Goal: Information Seeking & Learning: Check status

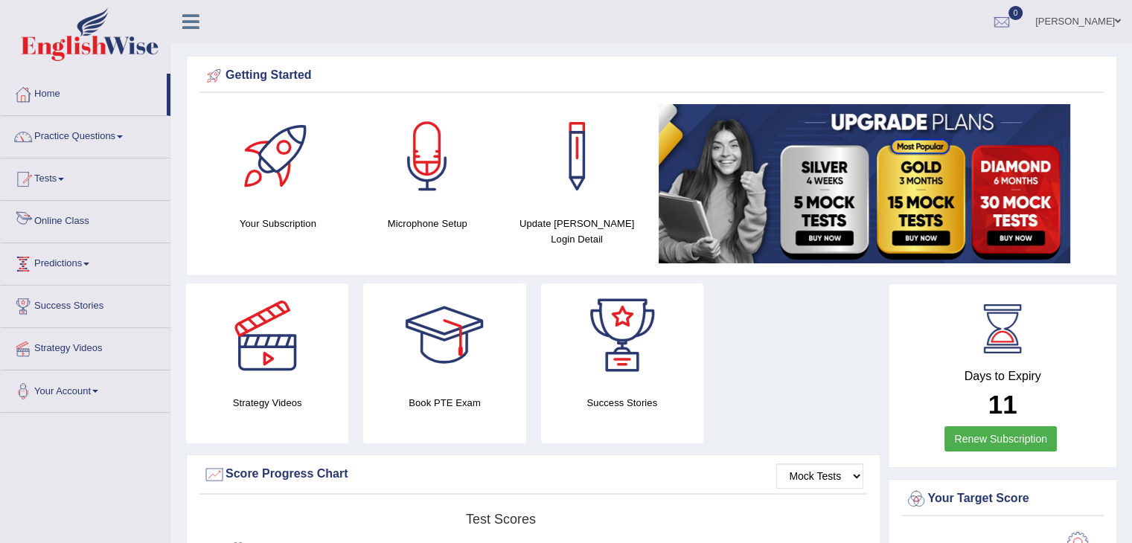
click at [83, 216] on link "Online Class" at bounding box center [86, 219] width 170 height 37
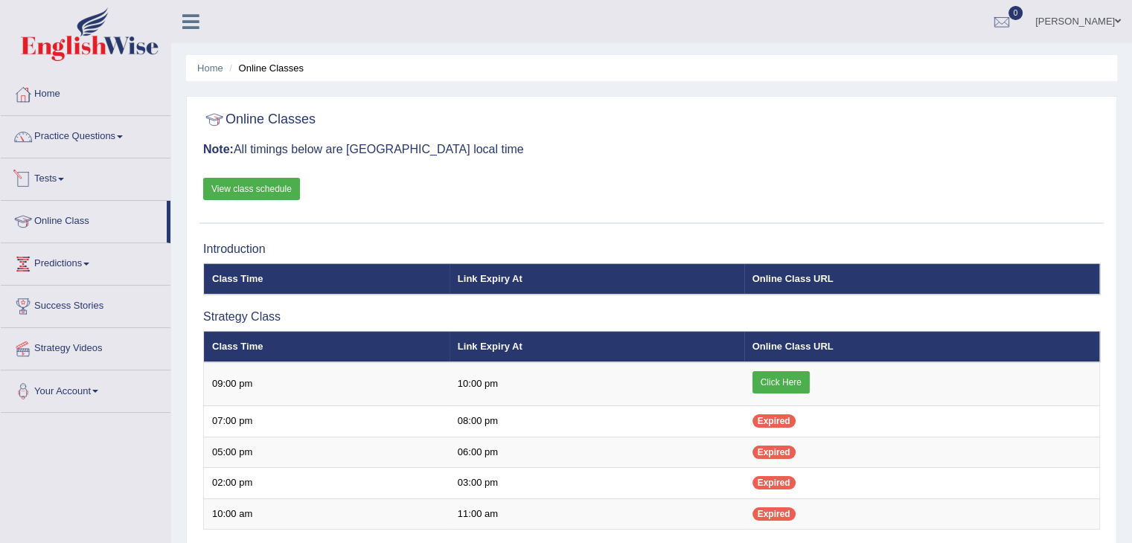
click at [62, 176] on link "Tests" at bounding box center [86, 176] width 170 height 37
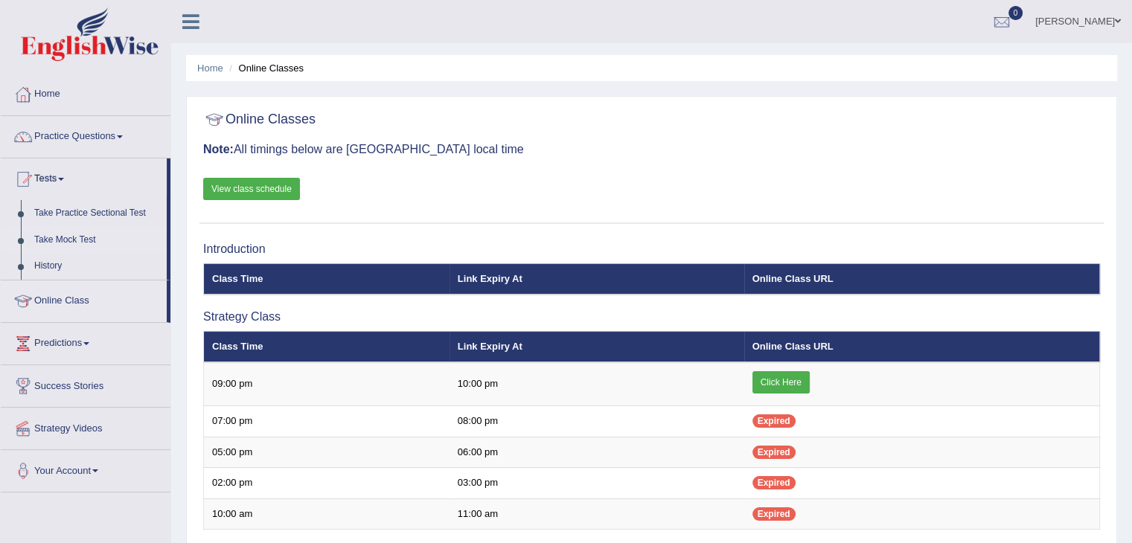
click at [66, 236] on link "Take Mock Test" at bounding box center [97, 240] width 139 height 27
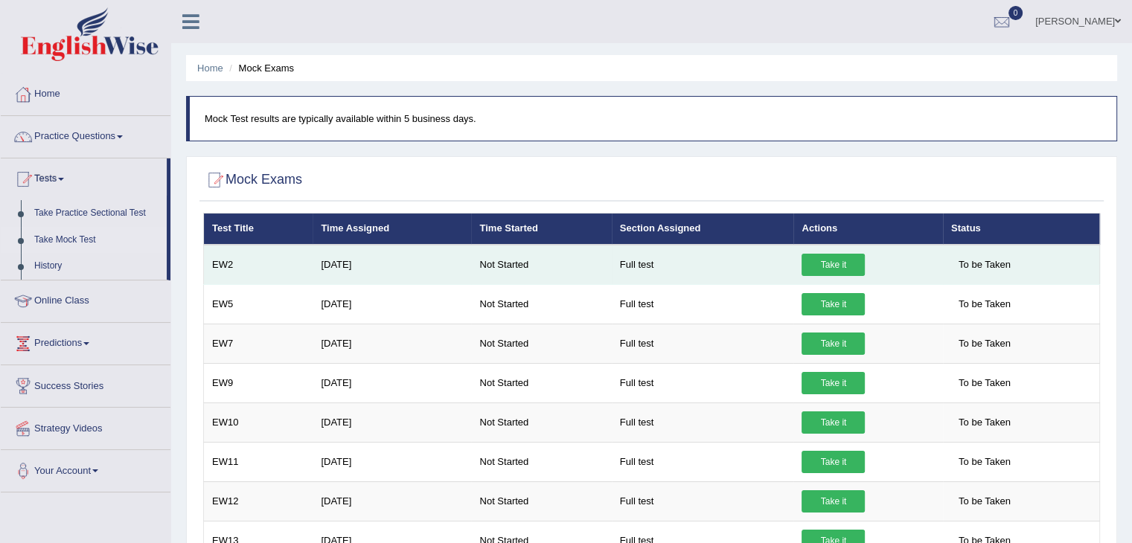
click at [816, 266] on link "Take it" at bounding box center [832, 265] width 63 height 22
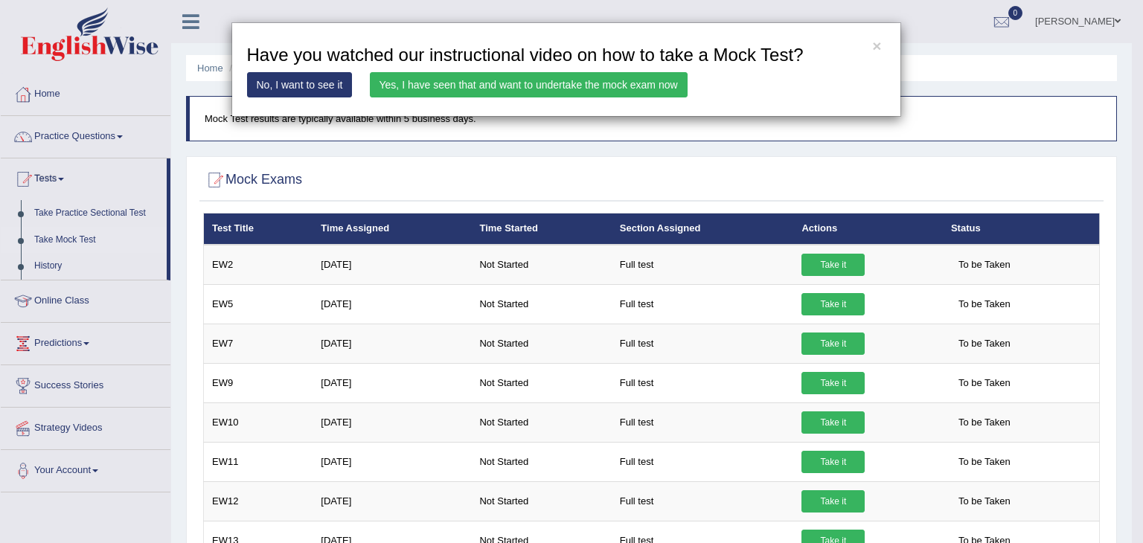
click at [318, 263] on div "× Have you watched our instructional video on how to take a Mock Test? No, I wa…" at bounding box center [571, 271] width 1143 height 543
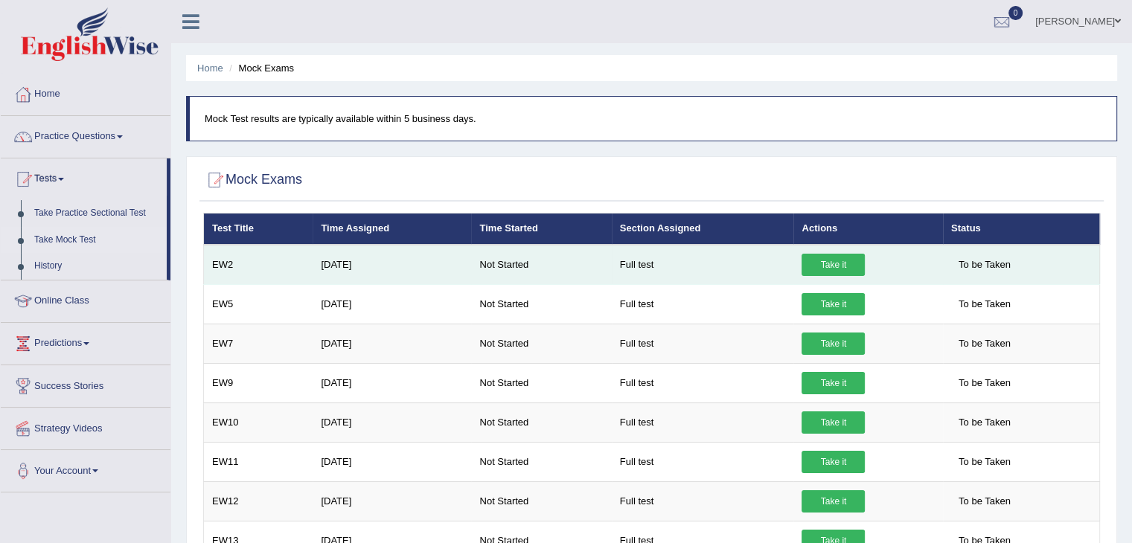
click at [231, 269] on td "EW2" at bounding box center [258, 265] width 109 height 40
click at [220, 262] on td "EW2" at bounding box center [258, 265] width 109 height 40
click at [834, 260] on link "Take it" at bounding box center [832, 265] width 63 height 22
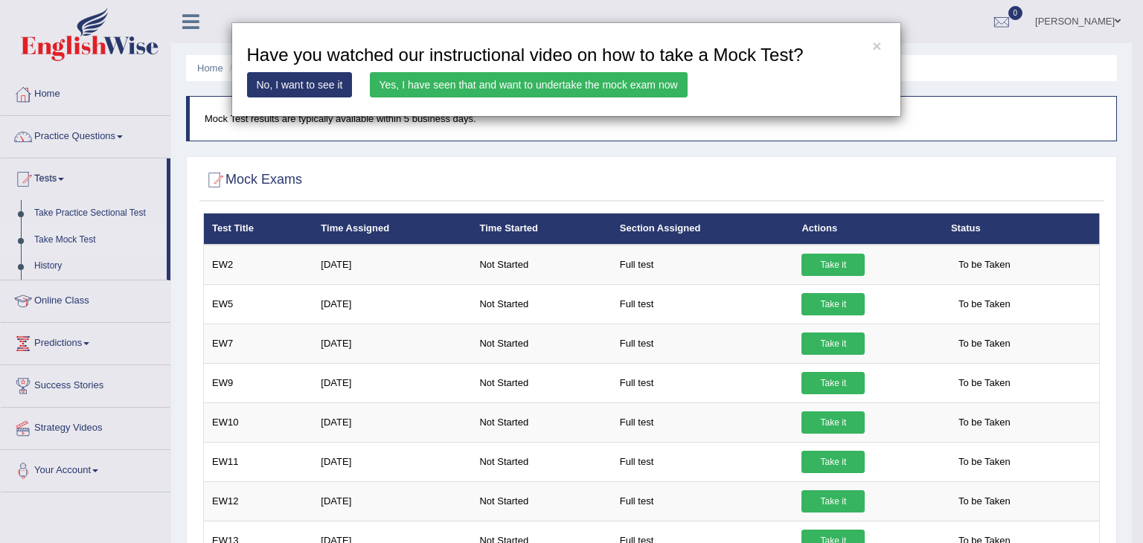
click at [571, 72] on link "Yes, I have seen that and want to undertake the mock exam now" at bounding box center [529, 84] width 318 height 25
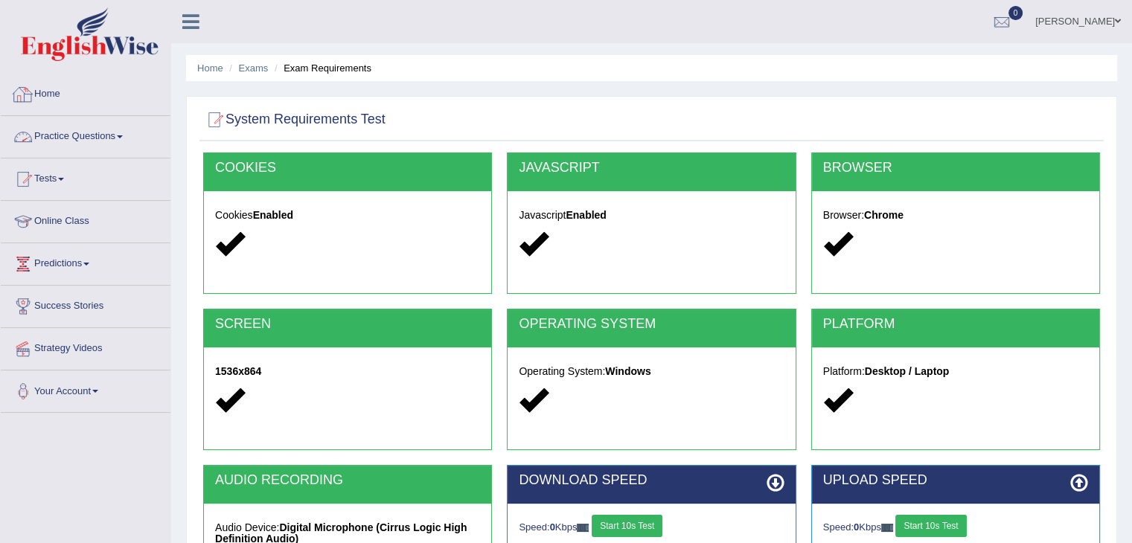
click at [54, 93] on link "Home" at bounding box center [86, 92] width 170 height 37
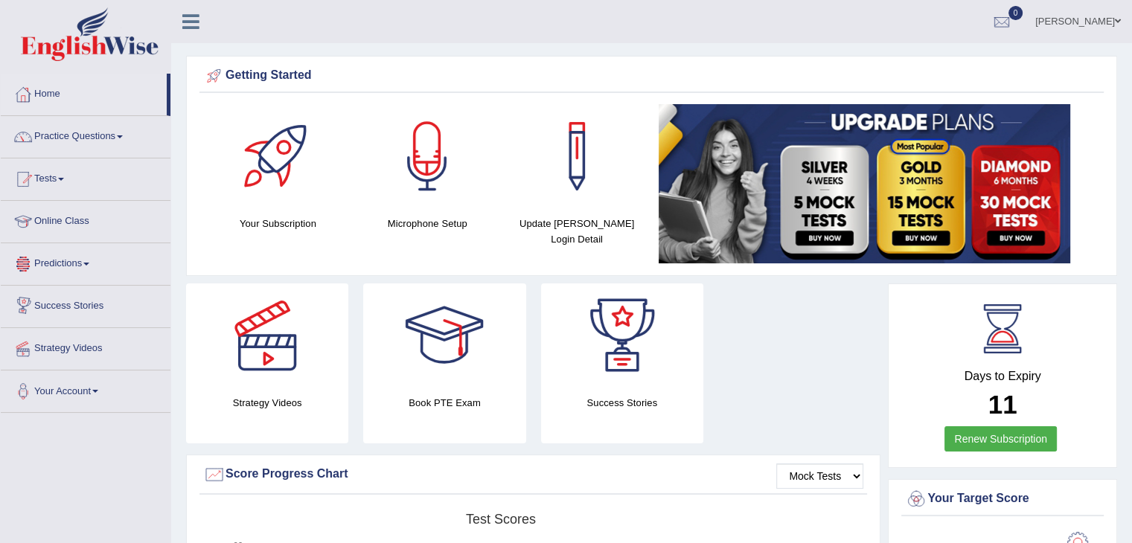
click at [88, 257] on link "Predictions" at bounding box center [86, 261] width 170 height 37
click at [101, 327] on link "Success Stories" at bounding box center [86, 330] width 170 height 37
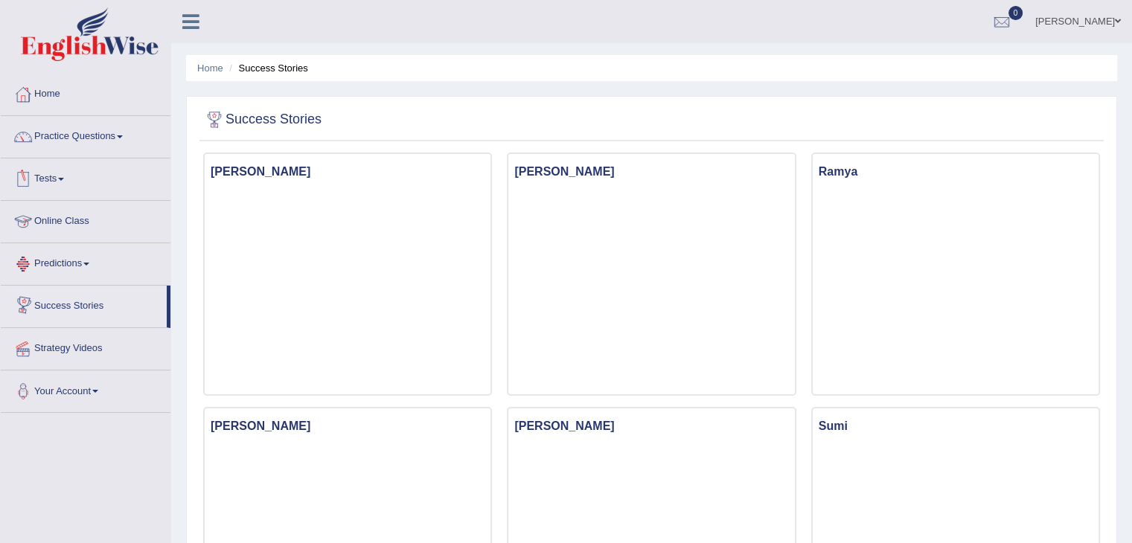
click at [64, 178] on span at bounding box center [61, 179] width 6 height 3
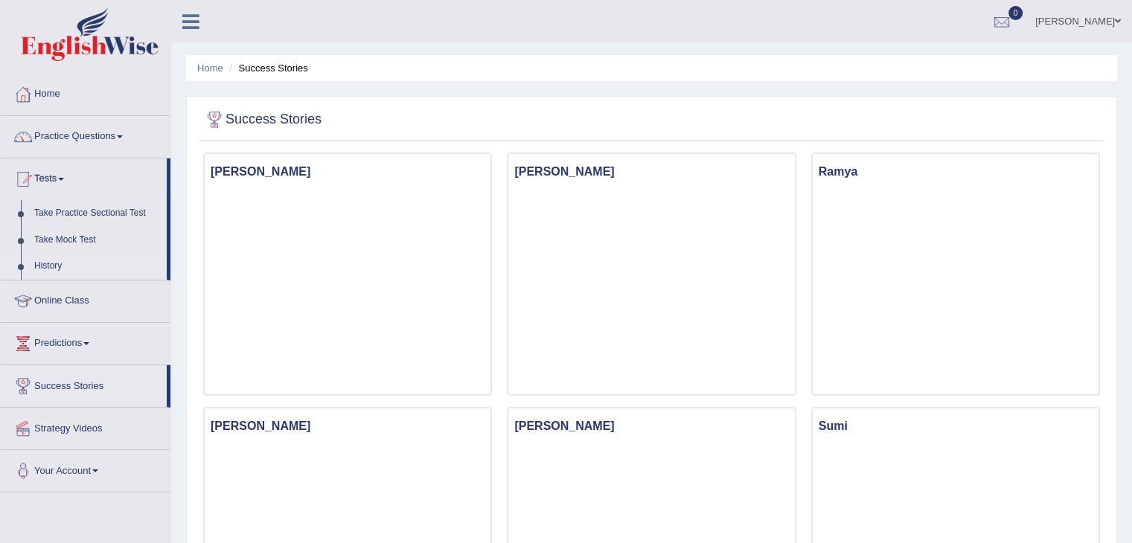
click at [65, 261] on link "History" at bounding box center [97, 266] width 139 height 27
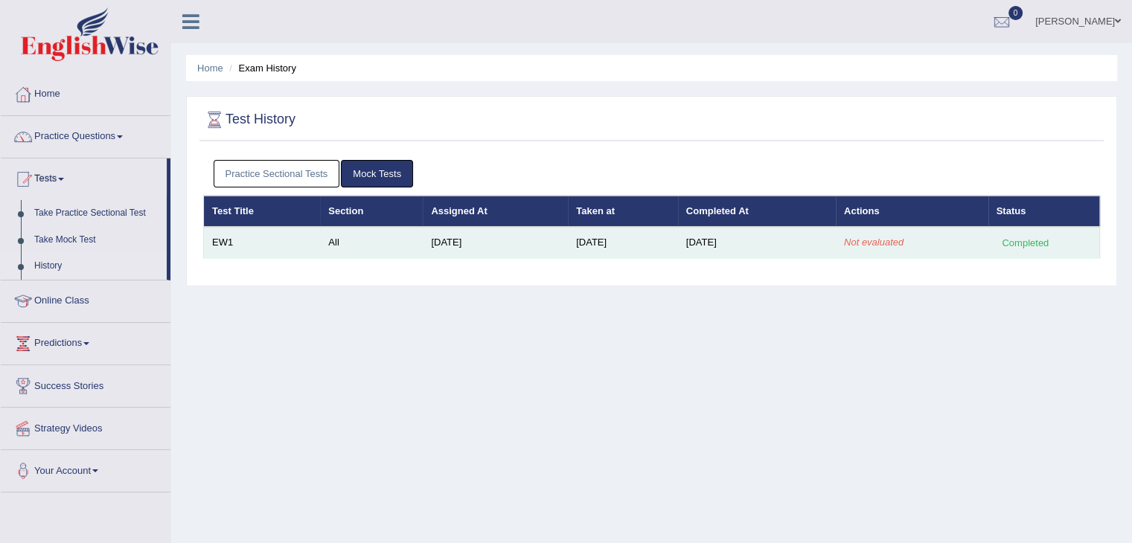
click at [234, 246] on td "EW1" at bounding box center [262, 242] width 117 height 31
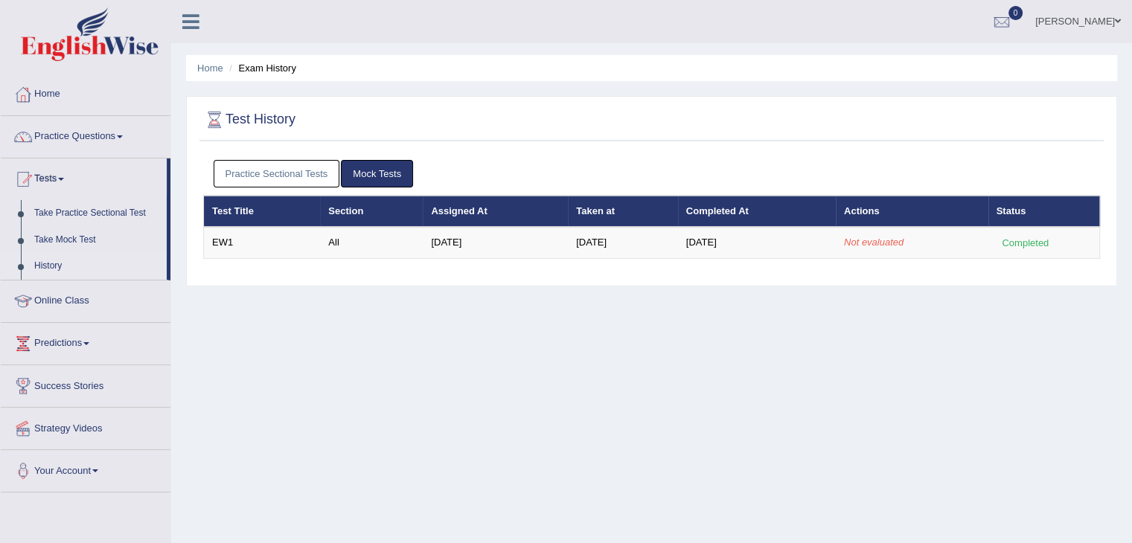
click at [378, 176] on link "Mock Tests" at bounding box center [377, 174] width 72 height 28
click at [67, 100] on link "Home" at bounding box center [86, 92] width 170 height 37
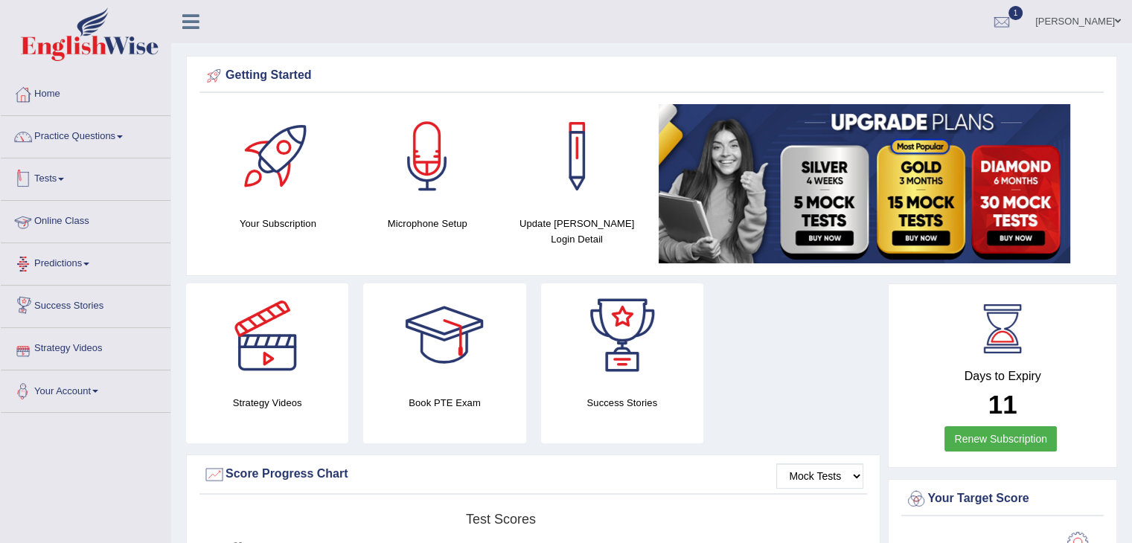
click at [59, 179] on link "Tests" at bounding box center [86, 176] width 170 height 37
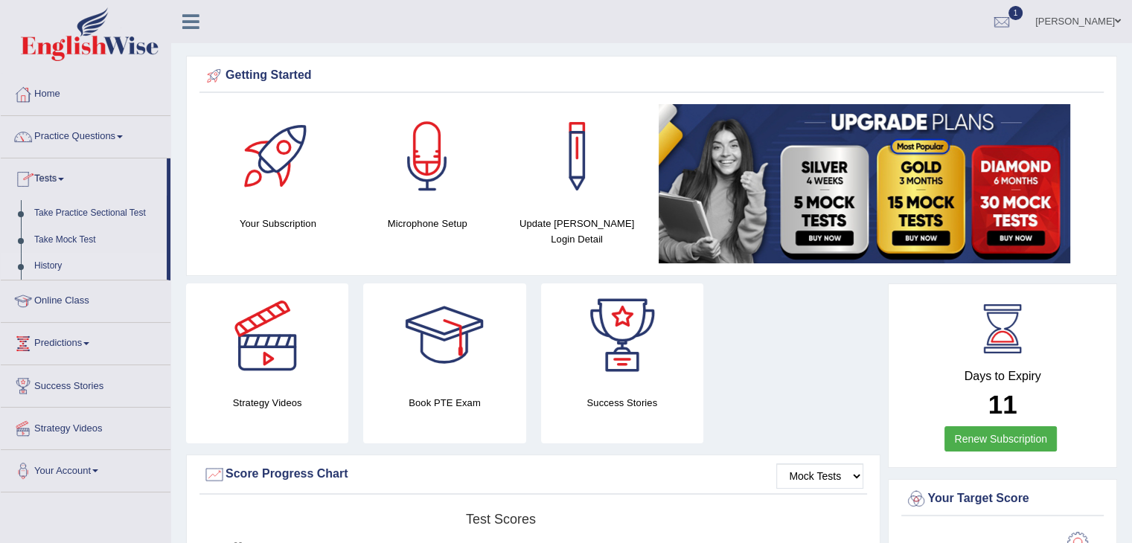
click at [40, 268] on link "History" at bounding box center [97, 266] width 139 height 27
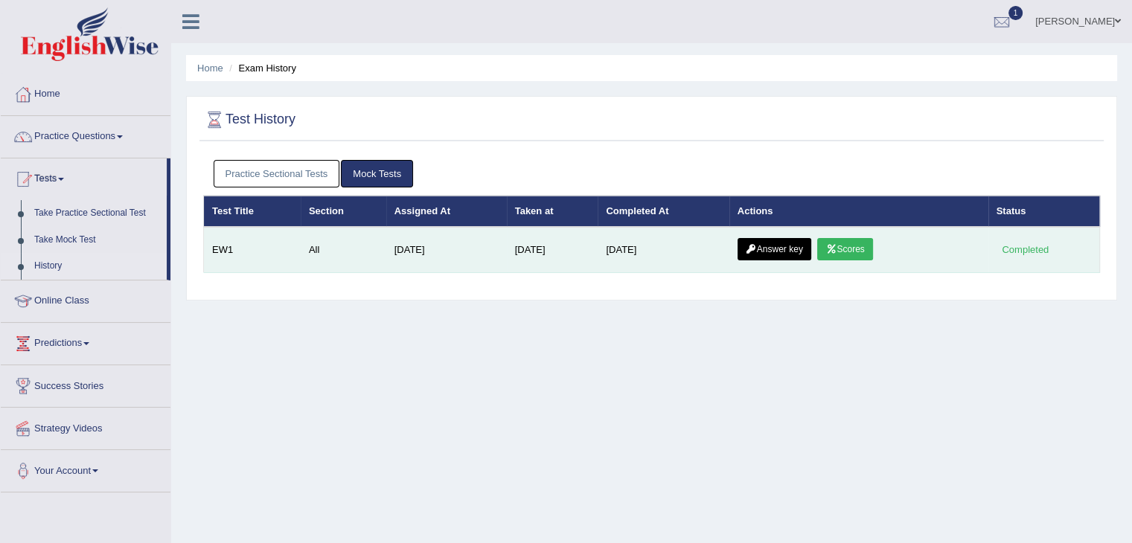
click at [858, 240] on link "Scores" at bounding box center [844, 249] width 55 height 22
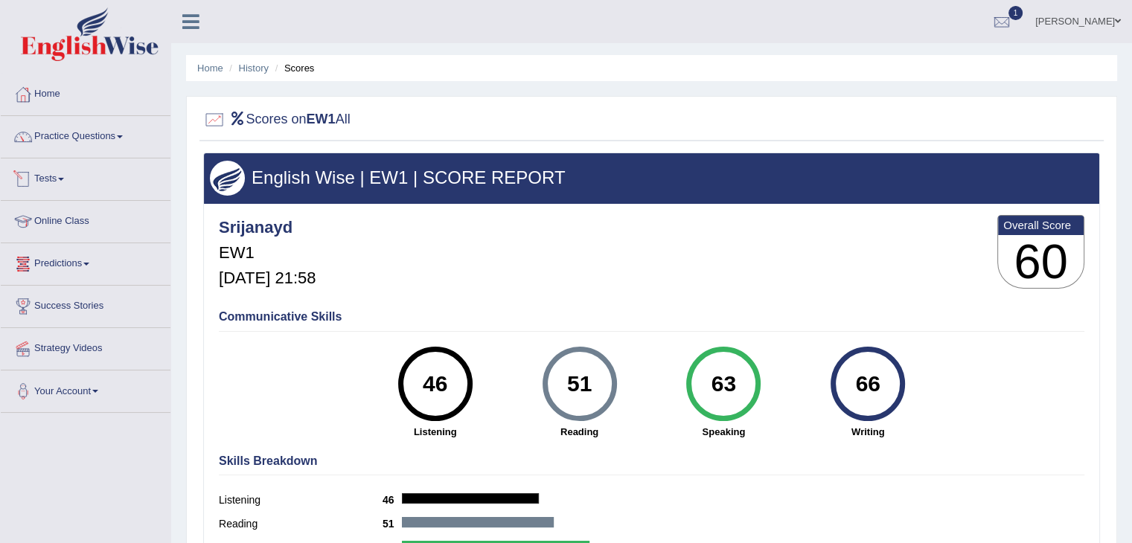
click at [68, 181] on link "Tests" at bounding box center [86, 176] width 170 height 37
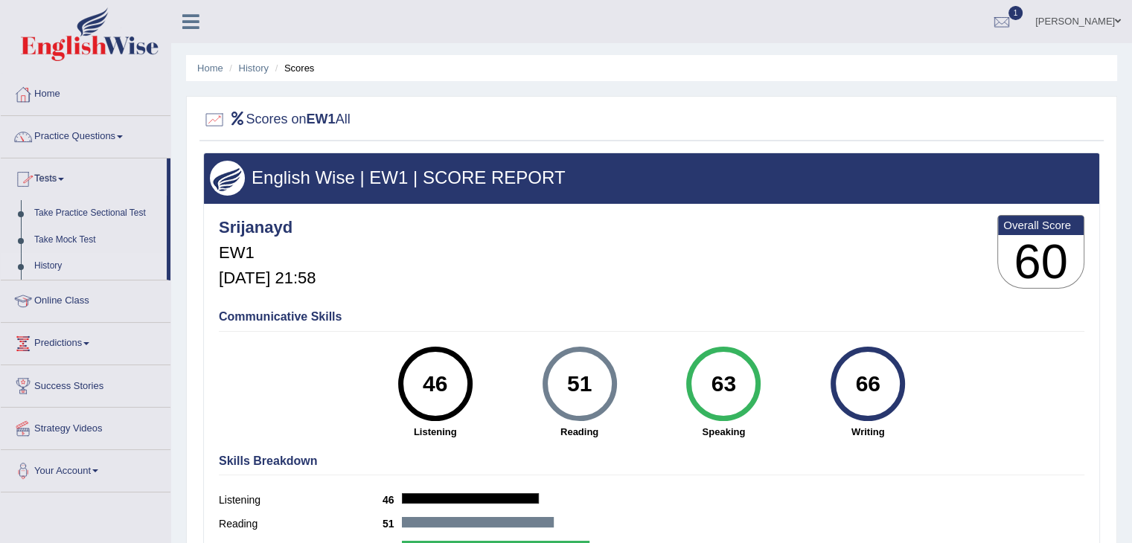
click at [59, 270] on link "History" at bounding box center [97, 266] width 139 height 27
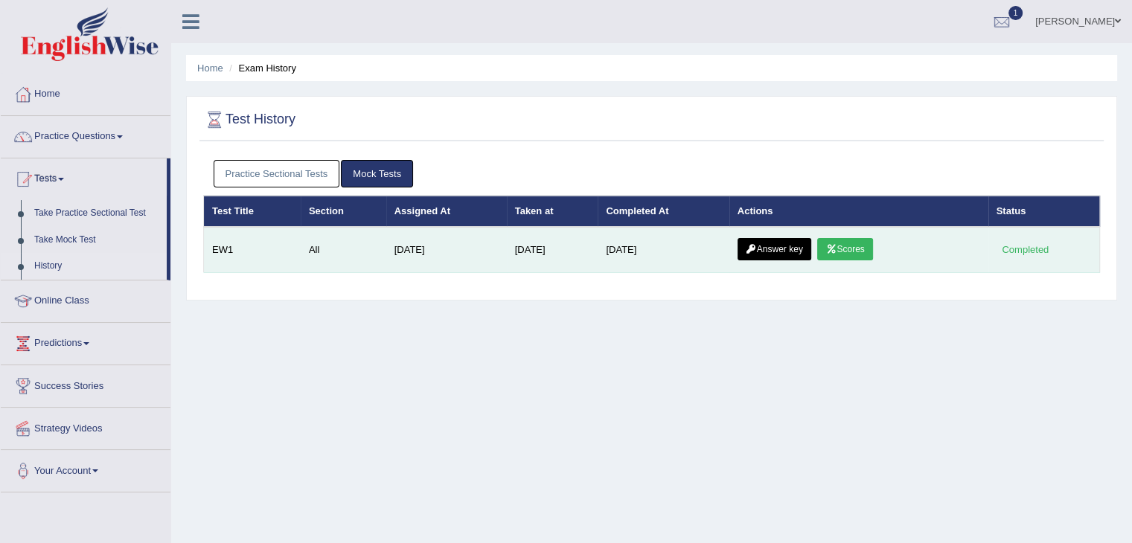
click at [774, 251] on link "Answer key" at bounding box center [774, 249] width 74 height 22
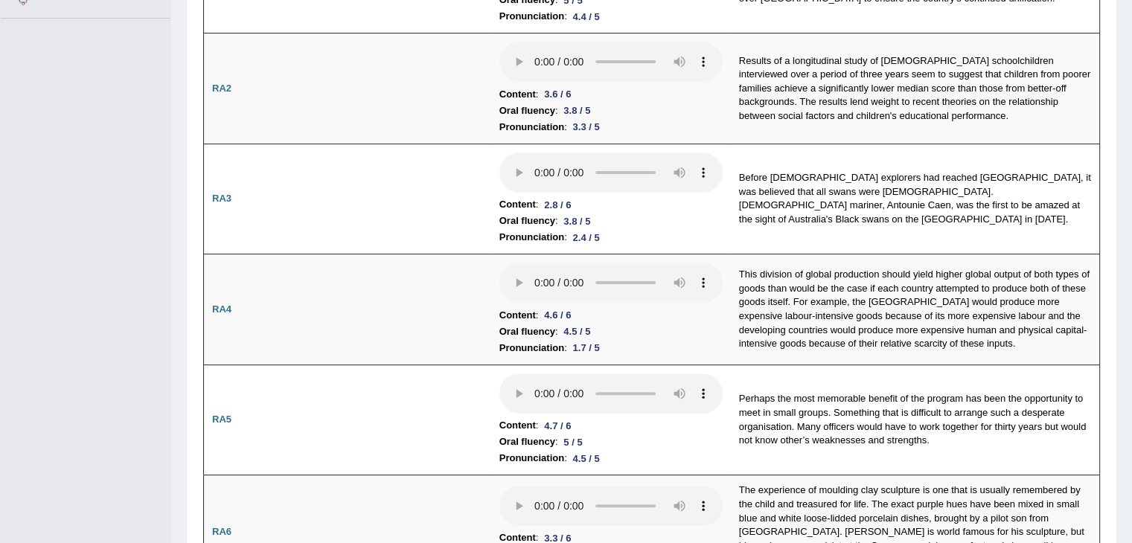
scroll to position [406, 0]
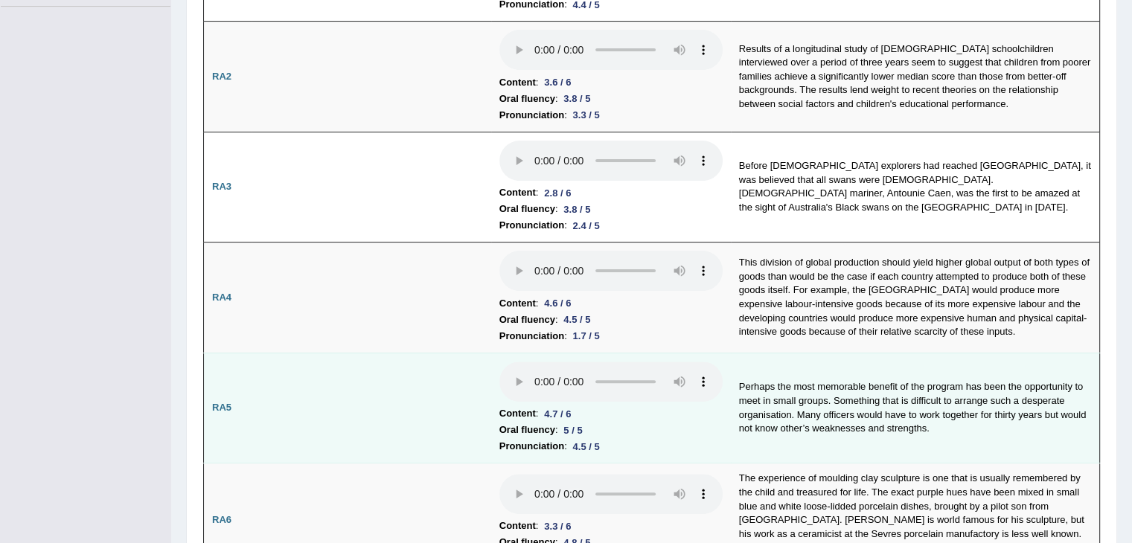
click at [542, 432] on b "Oral fluency" at bounding box center [527, 430] width 56 height 16
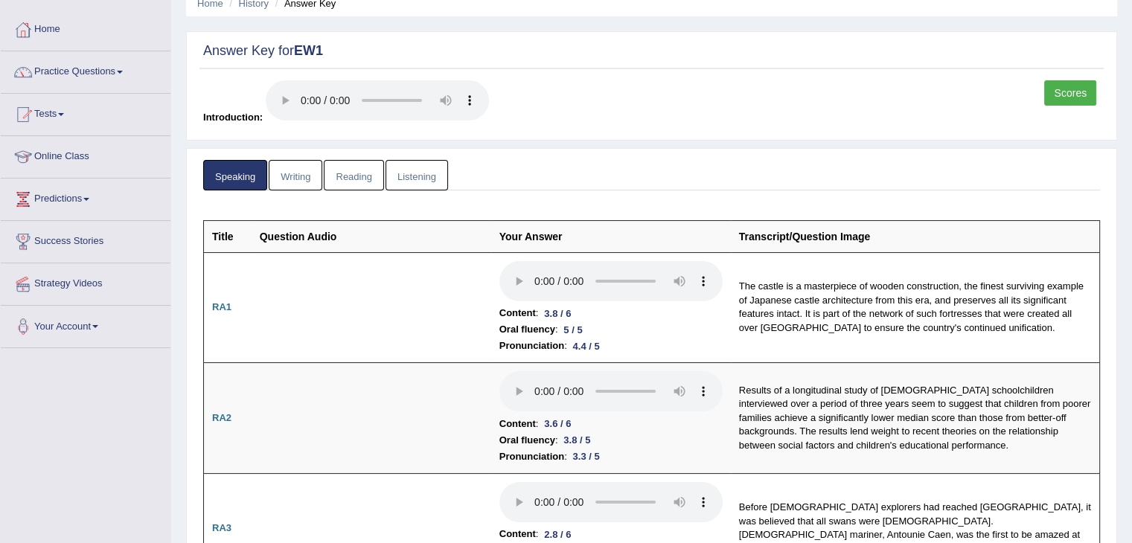
scroll to position [0, 0]
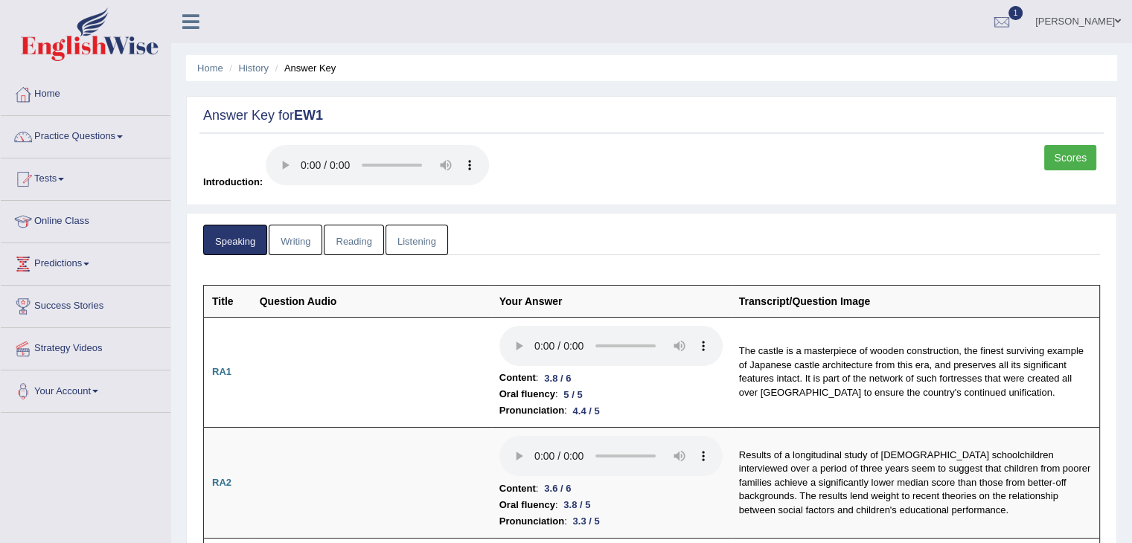
click at [289, 245] on link "Writing" at bounding box center [296, 240] width 54 height 31
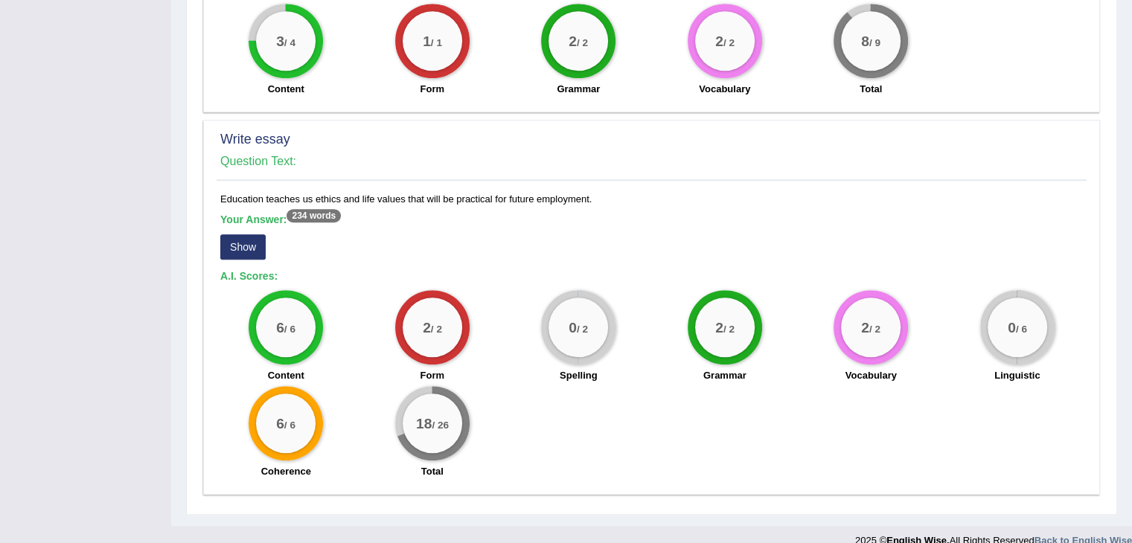
scroll to position [1134, 0]
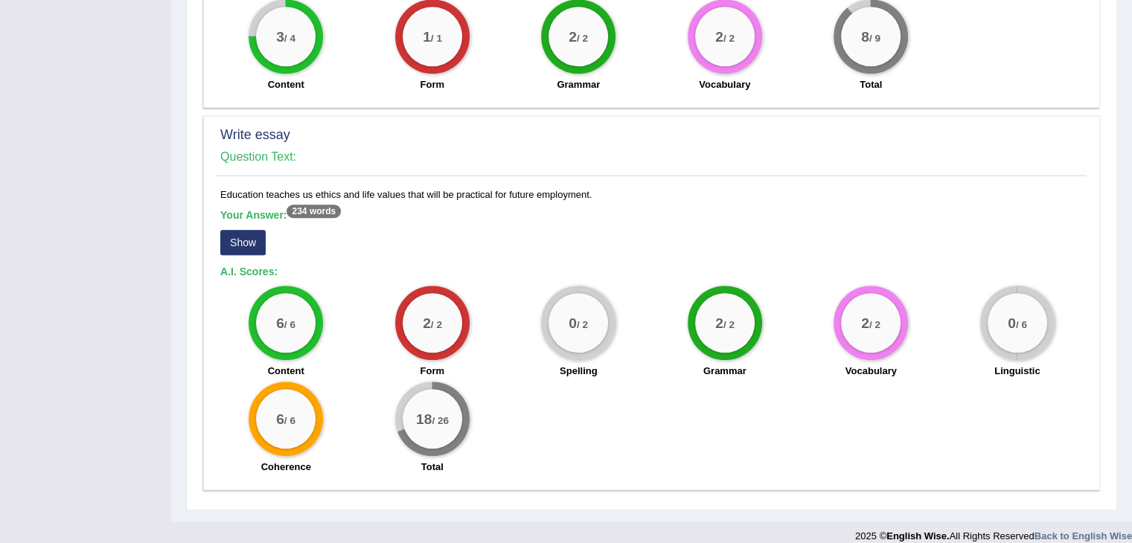
click at [247, 231] on button "Show" at bounding box center [242, 242] width 45 height 25
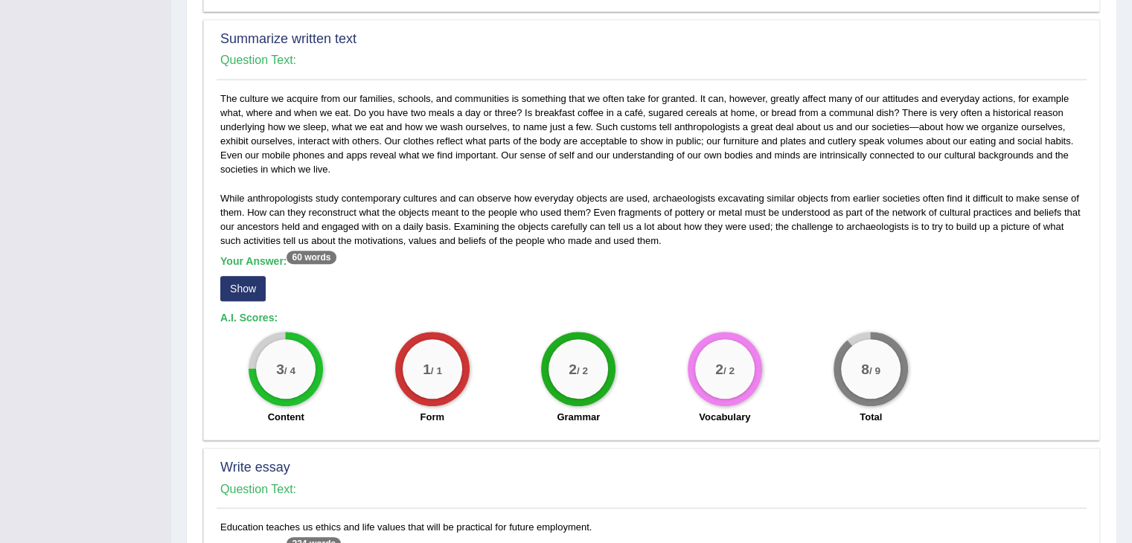
scroll to position [800, 0]
click at [235, 277] on button "Show" at bounding box center [242, 289] width 45 height 25
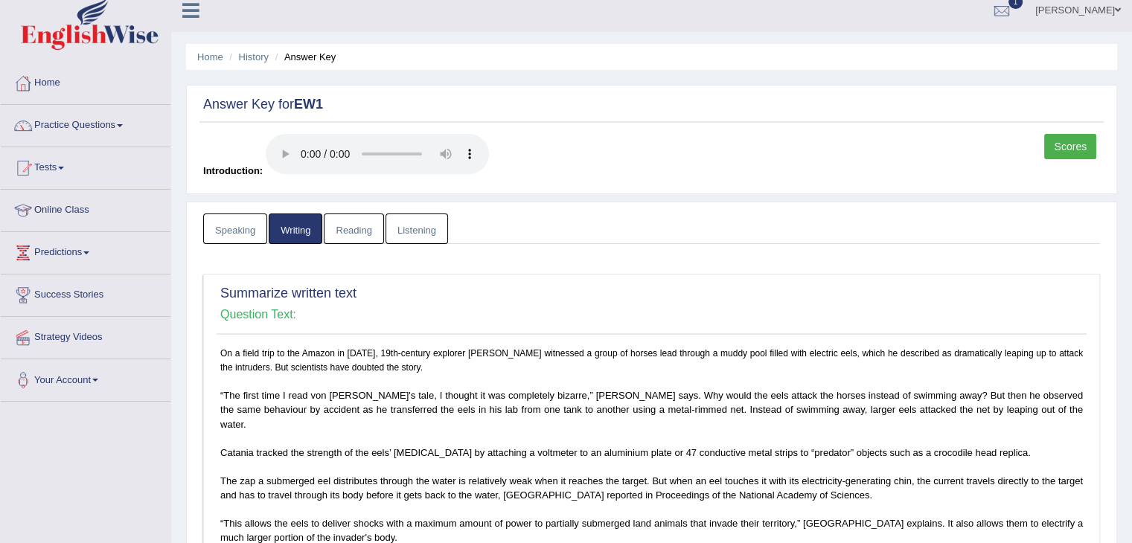
scroll to position [0, 0]
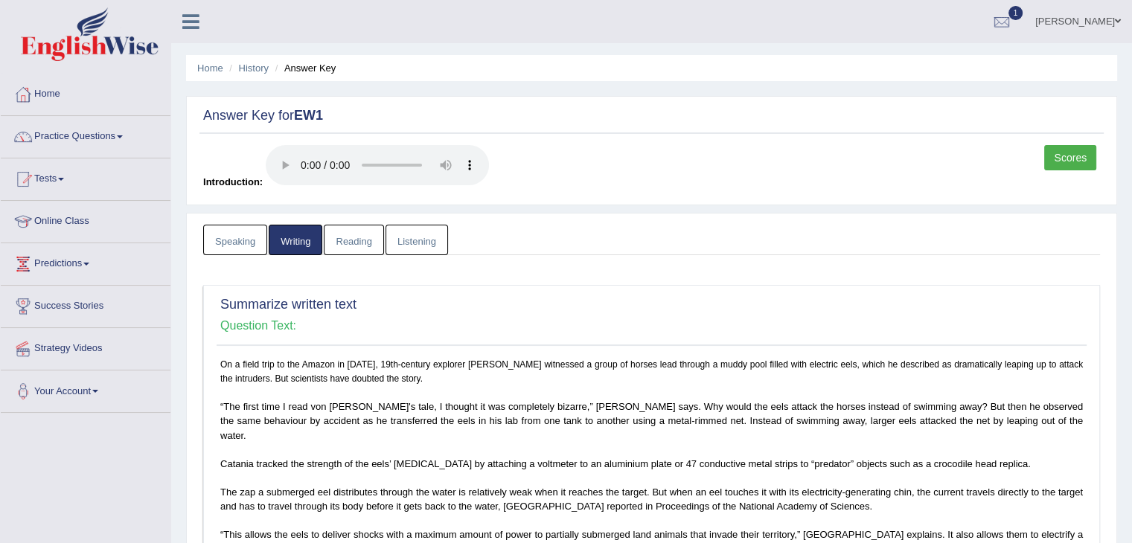
click at [357, 245] on link "Reading" at bounding box center [354, 240] width 60 height 31
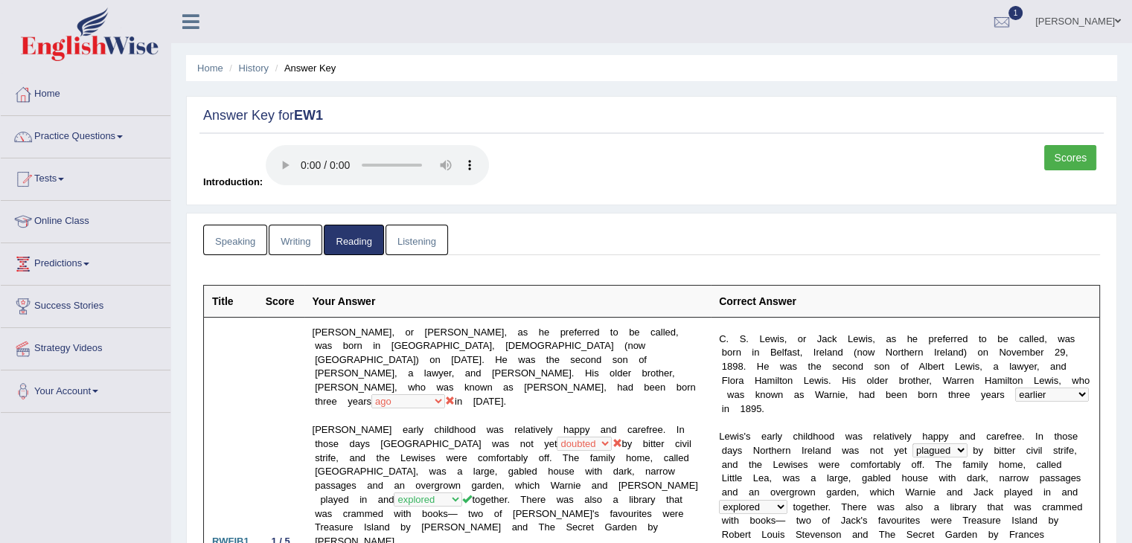
click at [405, 250] on link "Listening" at bounding box center [416, 240] width 62 height 31
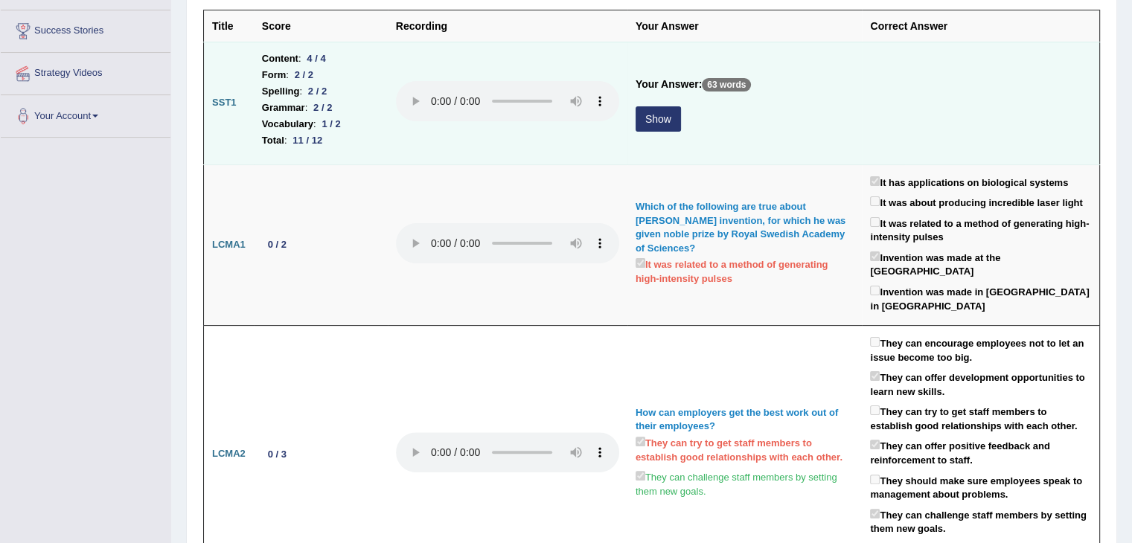
scroll to position [274, 0]
click at [654, 123] on button "Show" at bounding box center [657, 120] width 45 height 25
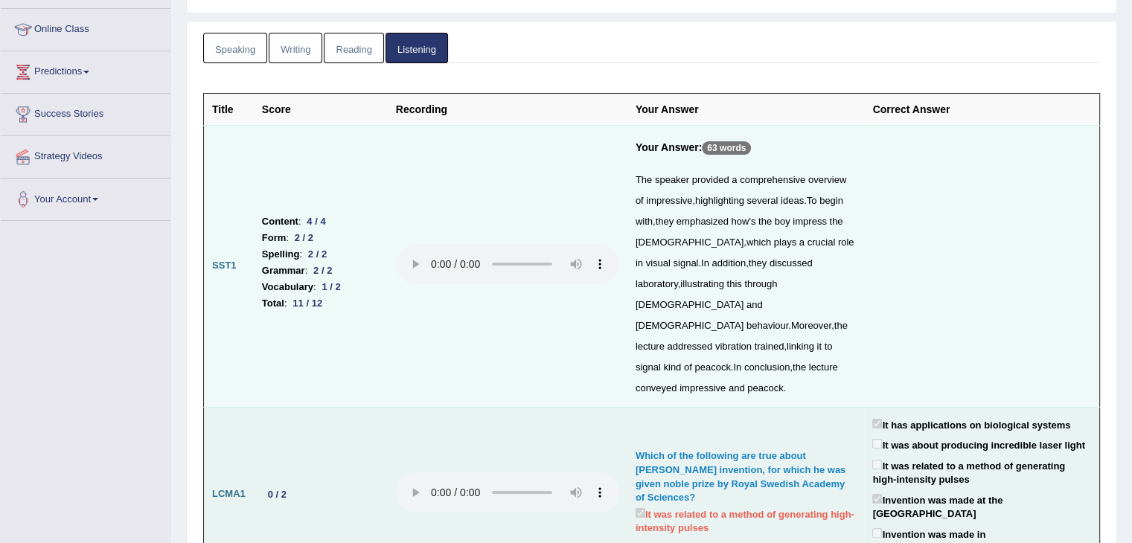
scroll to position [0, 0]
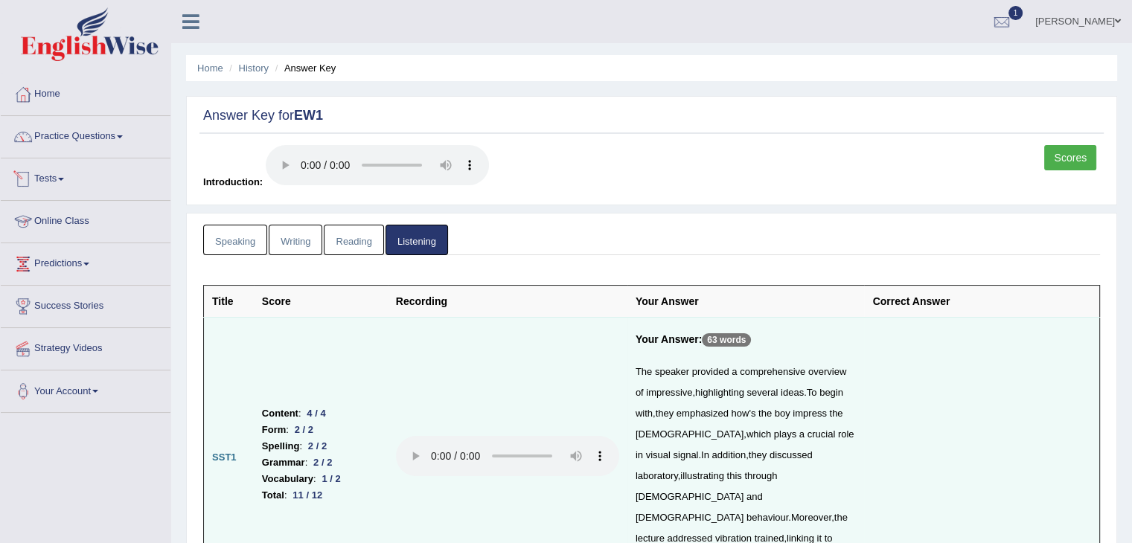
click at [64, 178] on span at bounding box center [61, 179] width 6 height 3
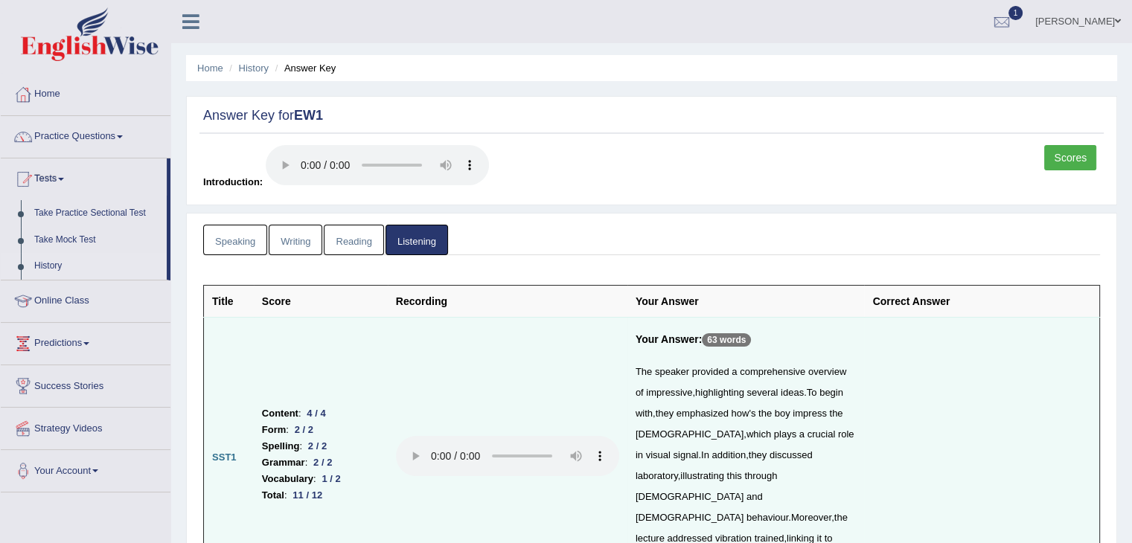
click at [60, 266] on link "History" at bounding box center [97, 266] width 139 height 27
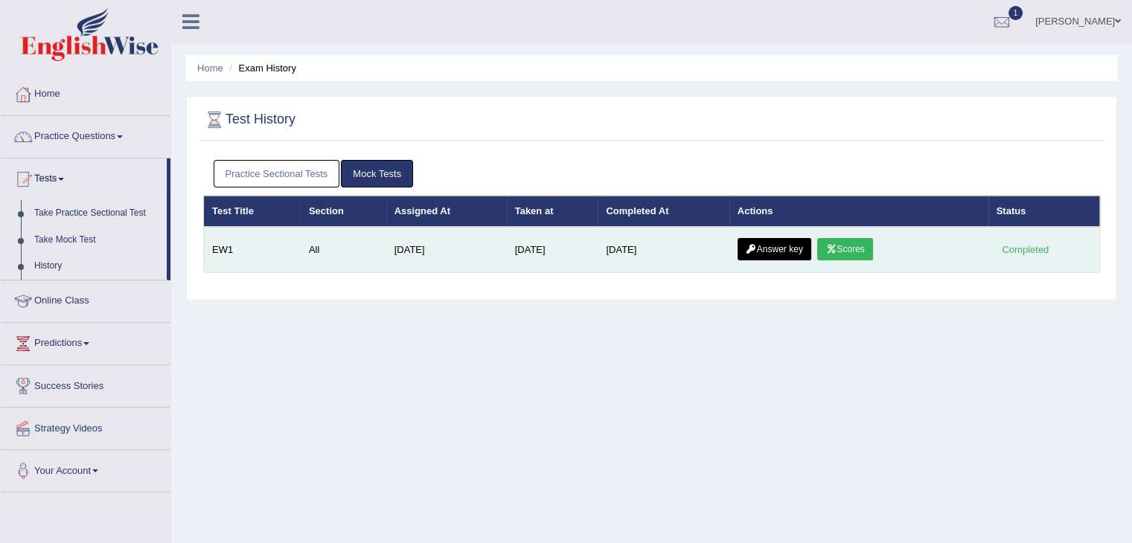
click at [851, 251] on link "Scores" at bounding box center [844, 249] width 55 height 22
